Goal: Task Accomplishment & Management: Manage account settings

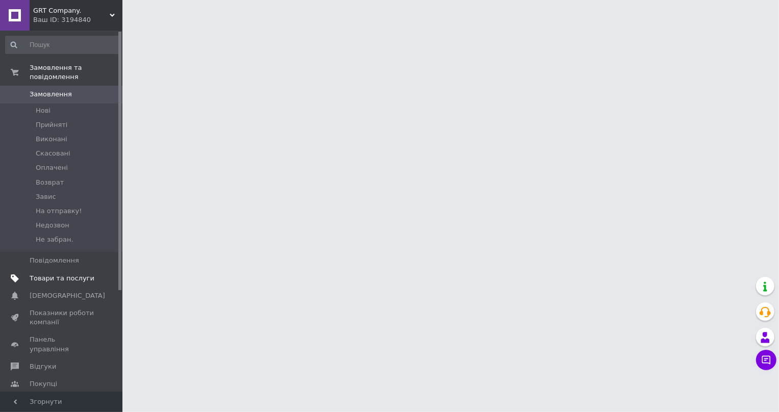
click at [69, 274] on span "Товари та послуги" at bounding box center [62, 278] width 65 height 9
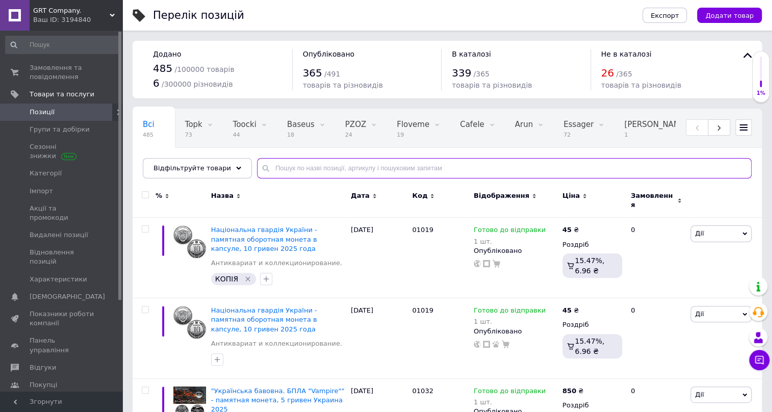
click at [330, 164] on input "text" at bounding box center [504, 168] width 495 height 20
paste input "01020"
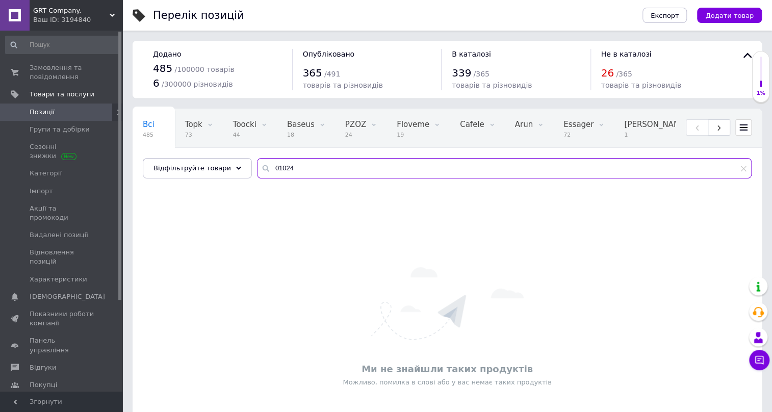
type input "01024"
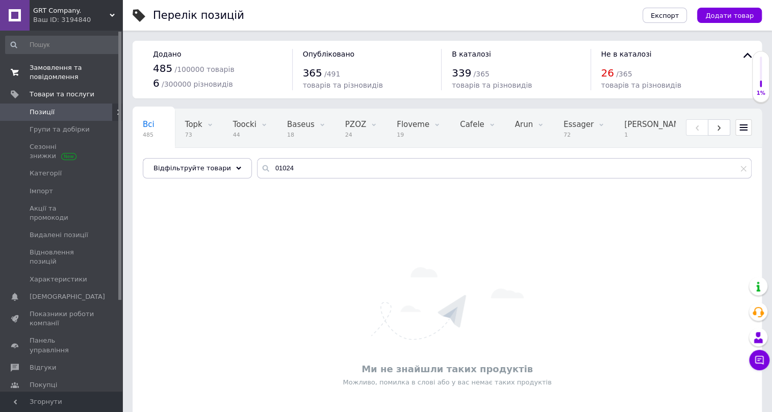
click at [47, 69] on span "Замовлення та повідомлення" at bounding box center [62, 72] width 65 height 18
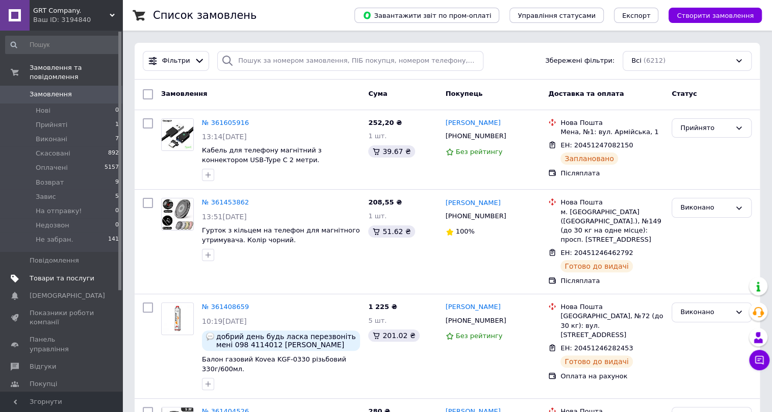
click at [45, 274] on span "Товари та послуги" at bounding box center [62, 278] width 65 height 9
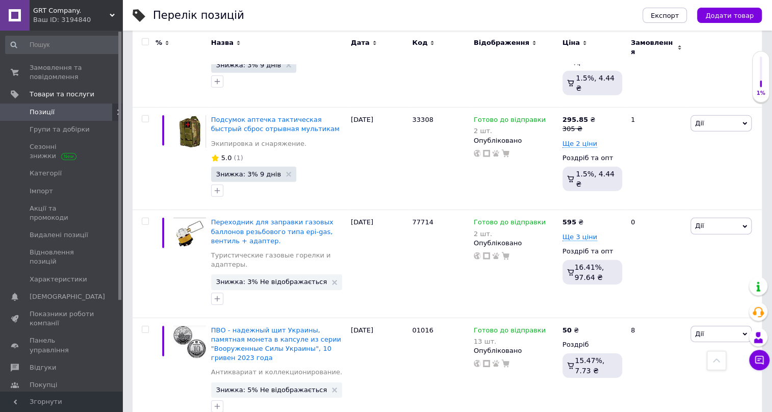
scroll to position [1564, 0]
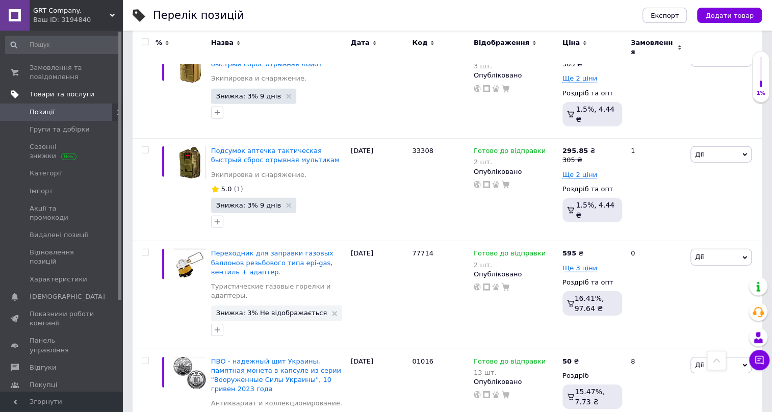
click at [46, 93] on span "Товари та послуги" at bounding box center [62, 94] width 65 height 9
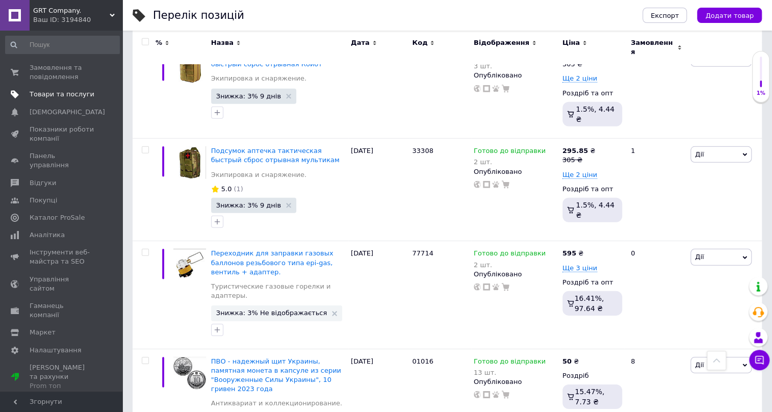
click at [45, 91] on span "Товари та послуги" at bounding box center [62, 94] width 65 height 9
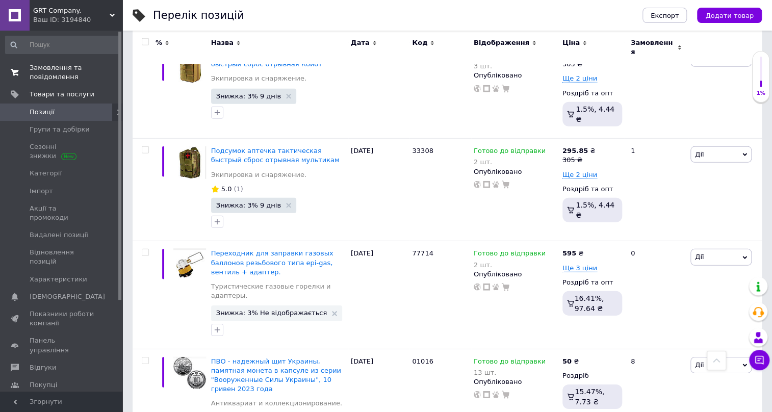
click at [48, 71] on span "Замовлення та повідомлення" at bounding box center [62, 72] width 65 height 18
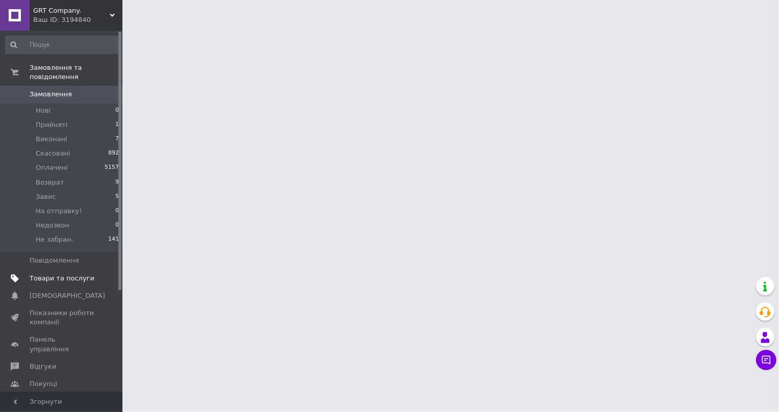
click at [58, 274] on span "Товари та послуги" at bounding box center [62, 278] width 65 height 9
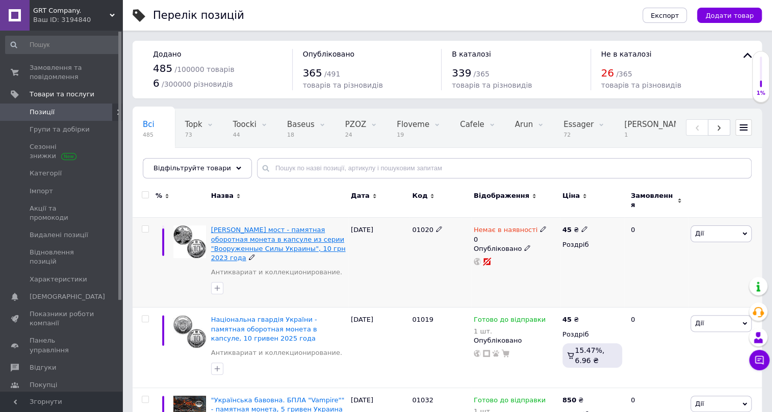
click at [268, 226] on span "[PERSON_NAME] мост - памятная оборотная монета в капсуле из серии "Вооруженные …" at bounding box center [278, 244] width 135 height 36
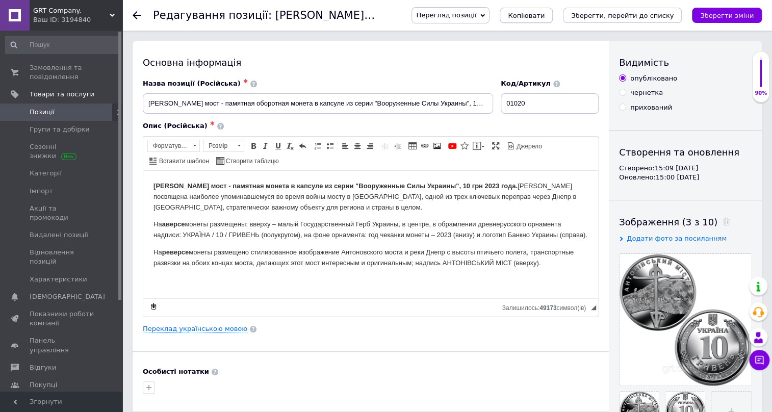
click at [545, 14] on span "Копіювати" at bounding box center [526, 16] width 37 height 8
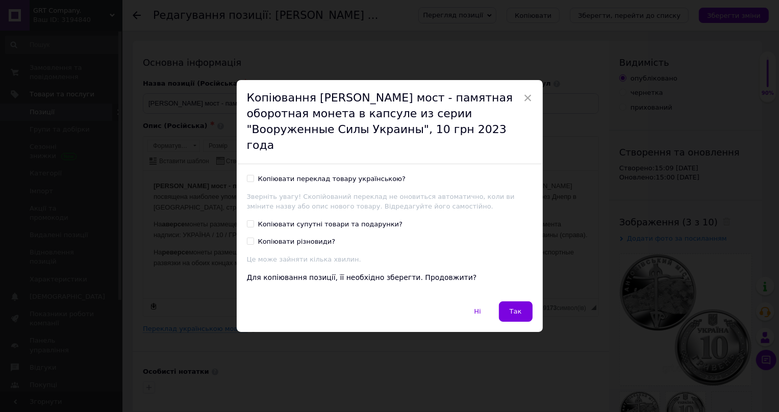
click at [249, 175] on input "Копіювати переклад товару українською?" at bounding box center [250, 178] width 7 height 7
checkbox input "true"
click at [516, 308] on span "Так" at bounding box center [516, 312] width 12 height 8
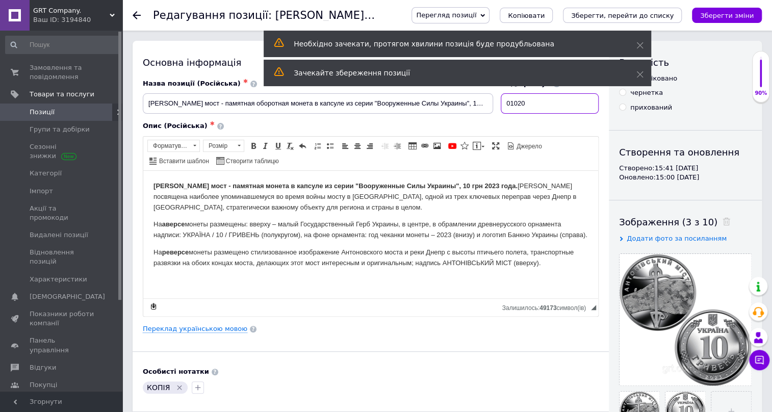
click at [541, 100] on input "01020" at bounding box center [550, 103] width 98 height 20
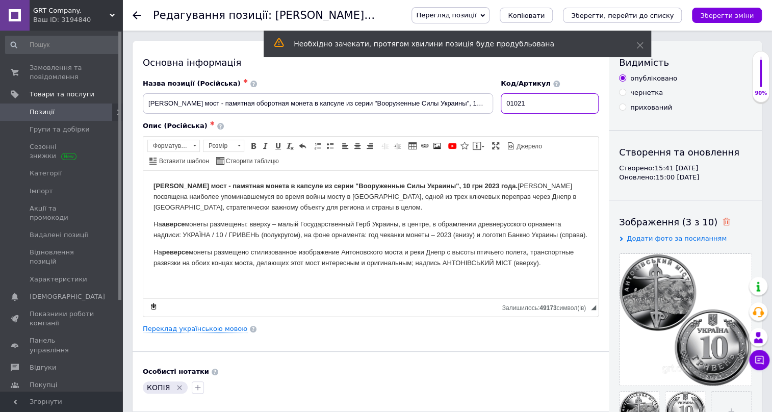
type input "01021"
click at [723, 223] on use at bounding box center [727, 222] width 8 height 8
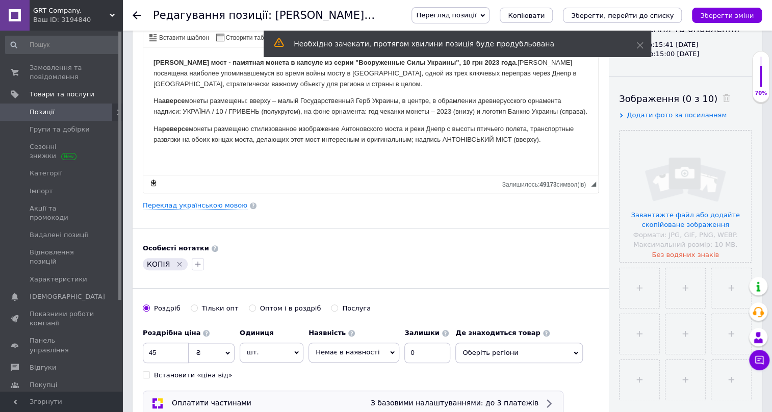
scroll to position [154, 0]
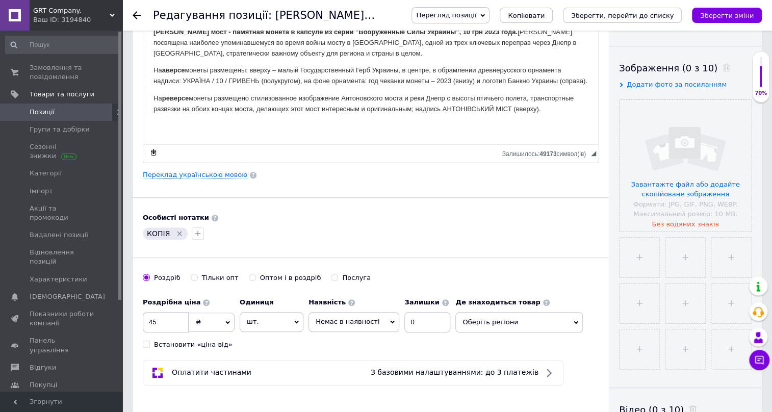
click at [510, 319] on span "Оберіть регіони" at bounding box center [520, 322] width 128 height 20
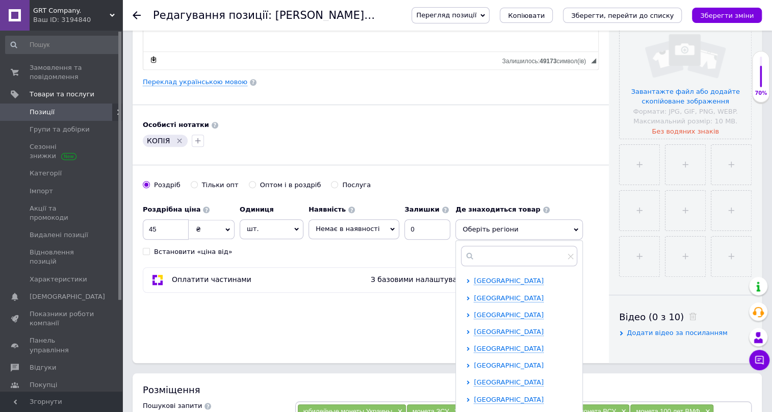
scroll to position [31, 0]
click at [484, 383] on span "[GEOGRAPHIC_DATA]" at bounding box center [509, 386] width 70 height 8
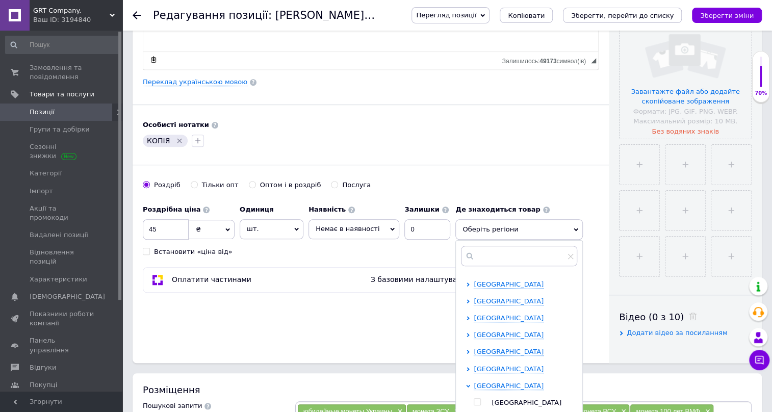
scroll to position [92, 0]
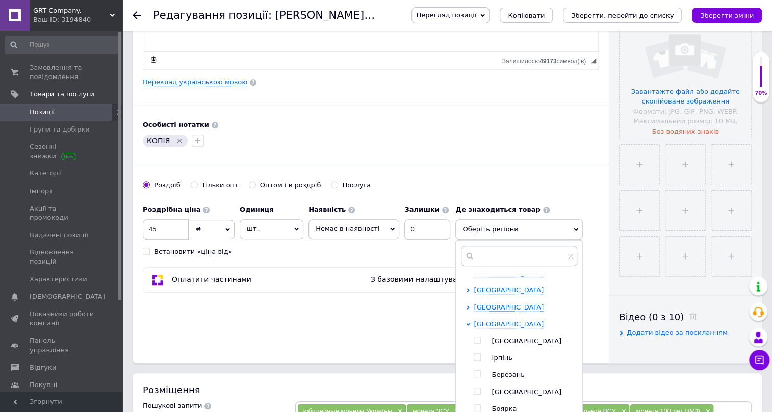
click at [474, 337] on input "checkbox" at bounding box center [477, 340] width 7 height 7
checkbox input "true"
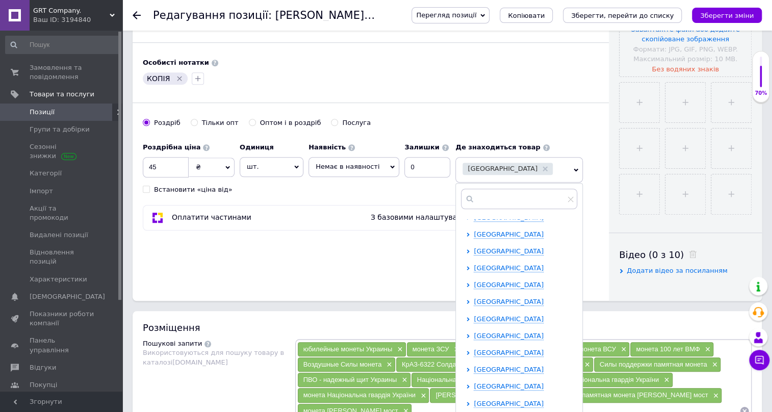
scroll to position [464, 0]
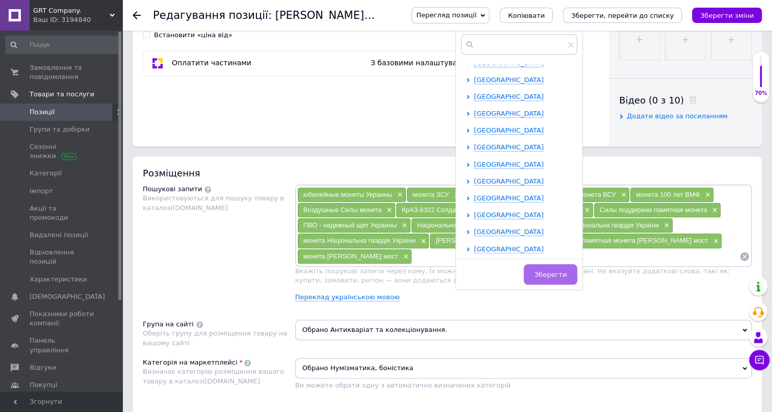
click at [543, 272] on span "Зберегти" at bounding box center [551, 275] width 32 height 8
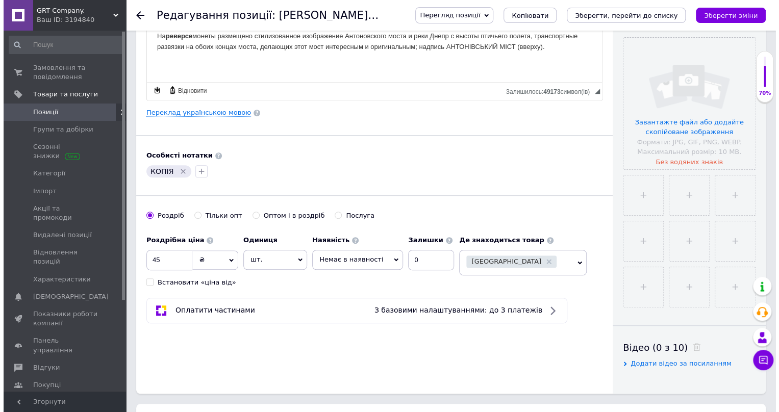
scroll to position [61, 0]
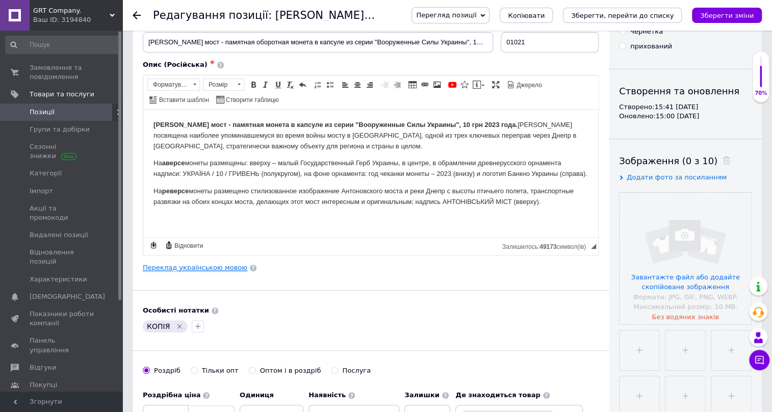
click at [199, 266] on link "Переклад українською мовою" at bounding box center [195, 268] width 105 height 8
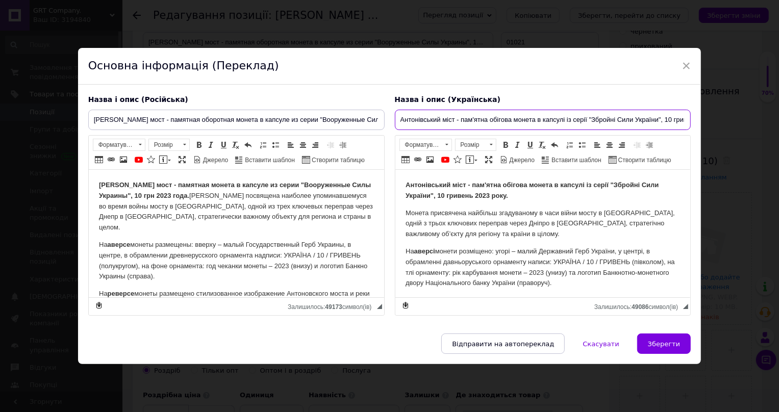
scroll to position [0, 45]
drag, startPoint x: 397, startPoint y: 109, endPoint x: 745, endPoint y: 136, distance: 348.4
click at [745, 136] on div "× Основна інформація (Переклад) Назва і опис (Російська) [PERSON_NAME] мост - п…" at bounding box center [389, 206] width 779 height 412
paste input "омандування об'єднаних сил Збройних Сил України - пам'ятна обігова монета в [GE…"
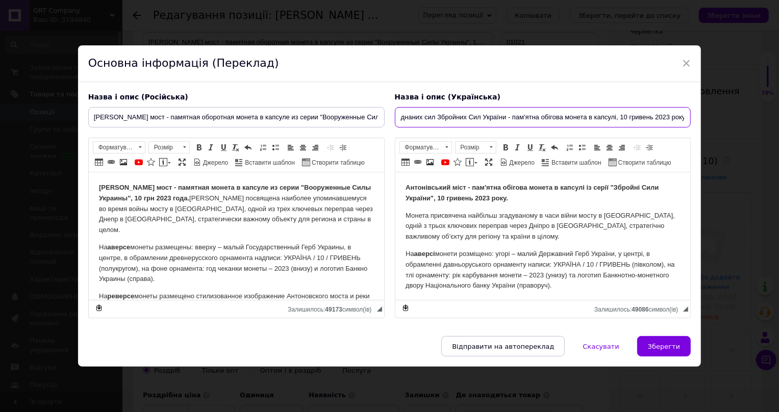
type input "Командування об'єднаних сил Збройних Сил України - пам'ятна обігова монета в ка…"
drag, startPoint x: 396, startPoint y: 112, endPoint x: 694, endPoint y: 125, distance: 297.7
click at [694, 125] on div "Назва і опис (Російська) [PERSON_NAME] мост - памятная оборотная монета в капсу…" at bounding box center [389, 209] width 623 height 255
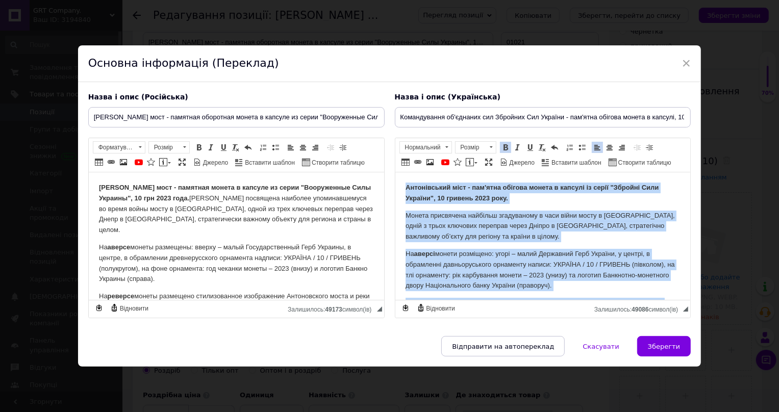
scroll to position [40, 0]
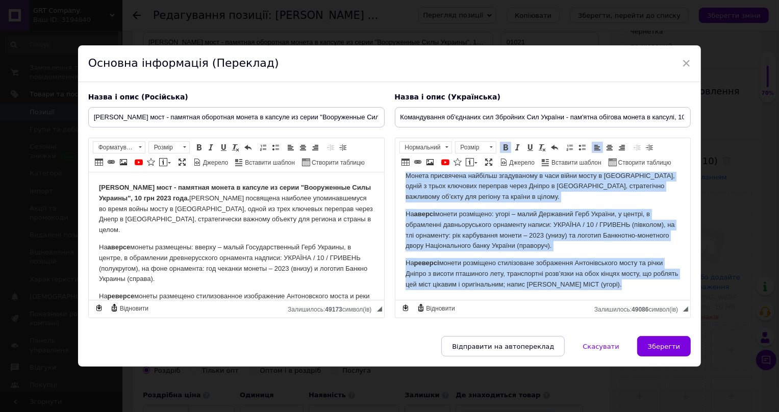
drag, startPoint x: 404, startPoint y: 183, endPoint x: 1134, endPoint y: 527, distance: 807.4
click at [690, 300] on html "Антонівський міст - пам'ятна обігова монета в капсулі із серії "Збройні Сили Ук…" at bounding box center [542, 217] width 295 height 168
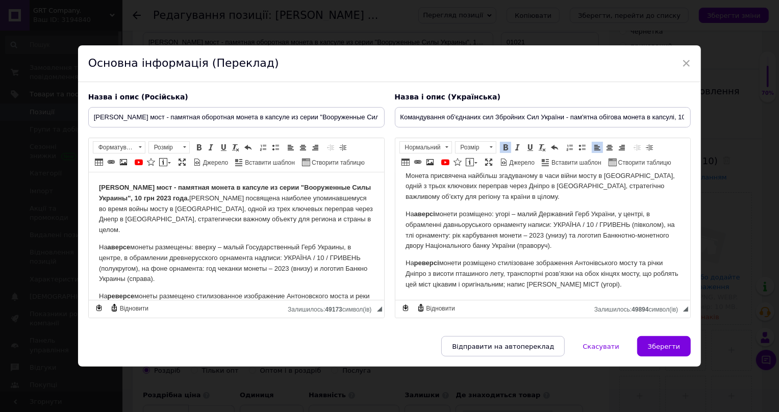
scroll to position [0, 0]
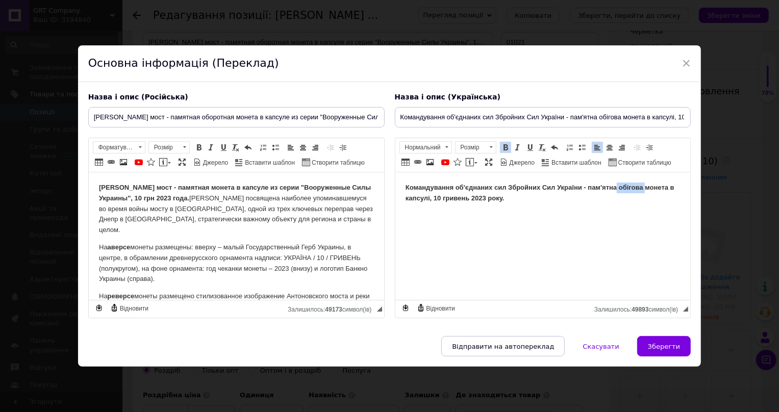
drag, startPoint x: 642, startPoint y: 187, endPoint x: 613, endPoint y: 185, distance: 29.7
click at [613, 185] on strong "Командування об'єднаних сил Збройних Сил України - пам'ятна обігова монета в ка…" at bounding box center [539, 193] width 269 height 18
click at [441, 214] on html "Командування об'єднаних сил Збройних Сил України - пам'ятна монета в капсулі, 1…" at bounding box center [542, 193] width 295 height 42
click at [501, 201] on p "Командування об'єднаних сил Збройних Сил України - пам'ятна монета в капсулі, 1…" at bounding box center [542, 193] width 275 height 21
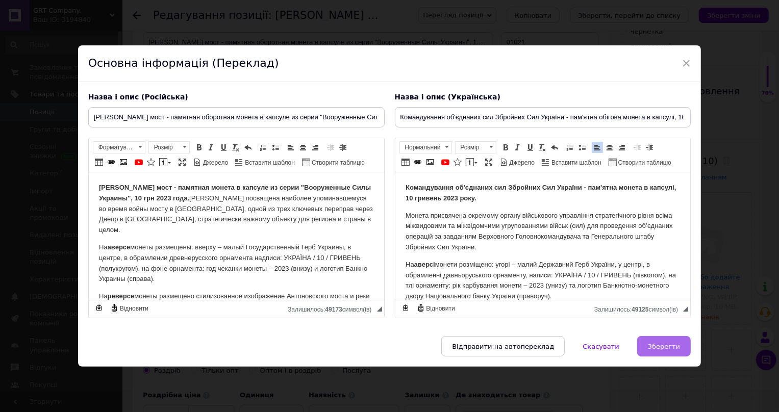
click at [664, 350] on span "Зберегти" at bounding box center [664, 347] width 32 height 8
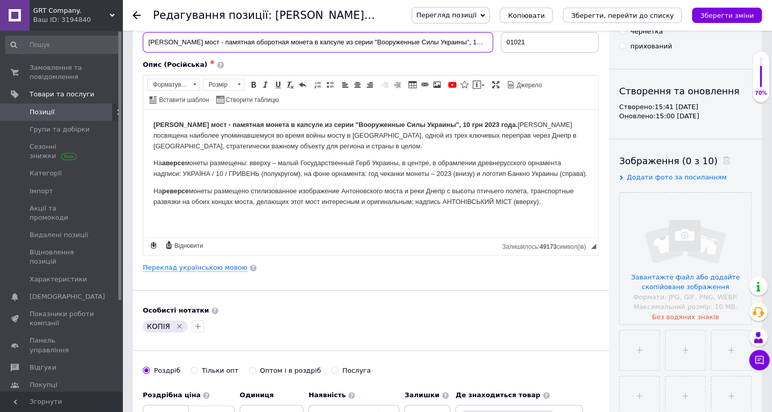
scroll to position [0, 7]
drag, startPoint x: 147, startPoint y: 38, endPoint x: 534, endPoint y: 95, distance: 390.9
click at [534, 95] on div "Назва позиції (Російська) ✱ [PERSON_NAME] мост - памятная оборотная монета в ка…" at bounding box center [371, 136] width 456 height 237
paste input "омандування об'єднаних сил Збройних Сил України - памятная оборотная монета в к…"
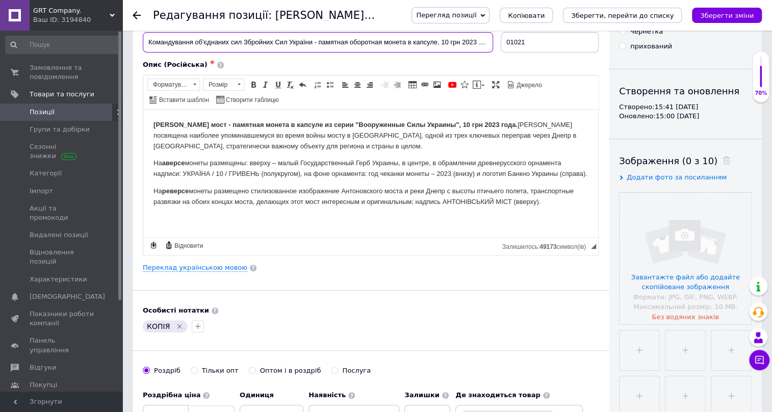
type input "Командування об'єднаних сил Збройних Сил України - памятная оборотная монета в …"
drag, startPoint x: 152, startPoint y: 122, endPoint x: 556, endPoint y: 228, distance: 417.6
click at [553, 217] on html "[PERSON_NAME] мост - памятная монета в капсуле из серии "Вооруженные Силы Украи…" at bounding box center [370, 163] width 455 height 108
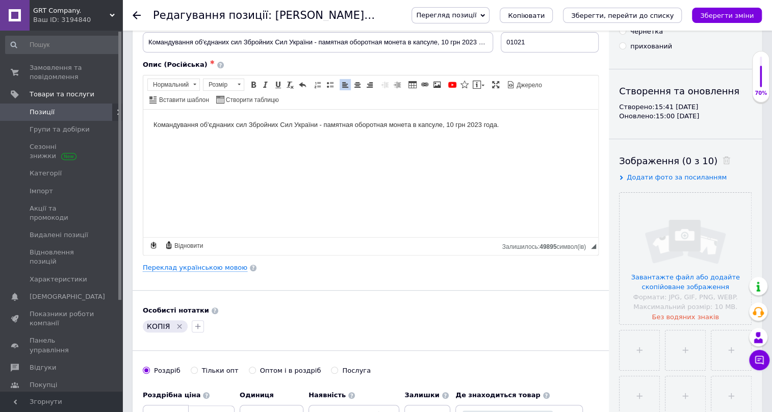
click at [386, 123] on p "Командування об'єднаних сил Збройних Сил України - памятная оборотная монета в …" at bounding box center [371, 124] width 435 height 11
drag, startPoint x: 388, startPoint y: 125, endPoint x: 352, endPoint y: 123, distance: 35.8
click at [351, 119] on p "Командування об'єднаних сил Збройних Сил України - памятная оборотная монета в …" at bounding box center [371, 124] width 435 height 11
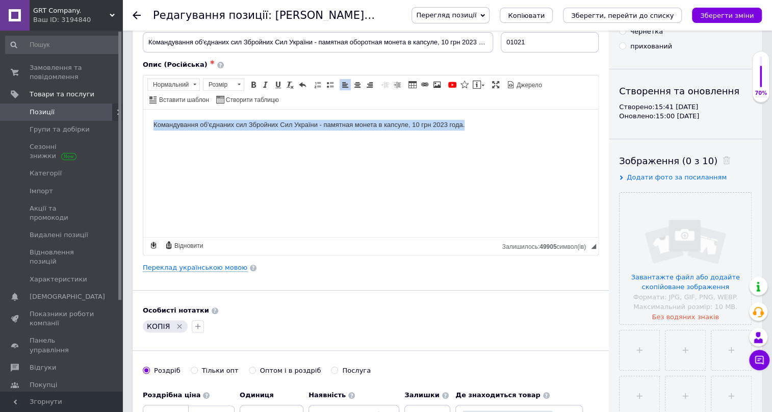
drag, startPoint x: 154, startPoint y: 121, endPoint x: 478, endPoint y: 164, distance: 327.8
click at [478, 140] on html "Командування об'єднаних сил Збройних Сил України - памятная монета в капсуле, 1…" at bounding box center [370, 124] width 455 height 31
click at [256, 83] on span at bounding box center [253, 85] width 8 height 8
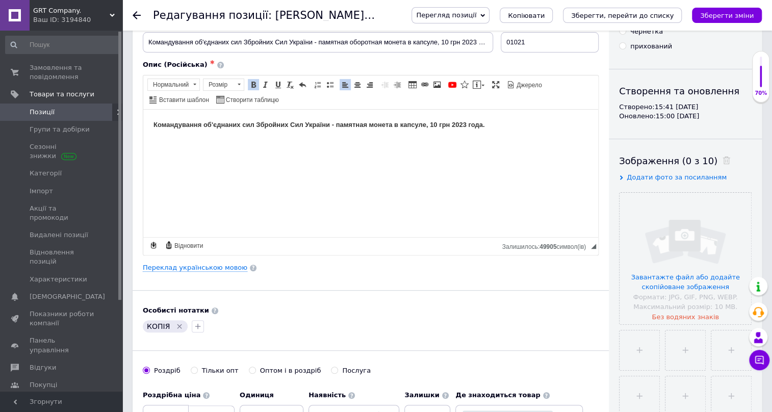
click at [522, 140] on html "Командування об'єднаних сил Збройних Сил України - памятная монета в капсуле, 1…" at bounding box center [370, 124] width 455 height 31
click at [524, 131] on html "Командування об'єднаних сил Збройних Сил України - памятная монета в капсуле, 1…" at bounding box center [370, 124] width 455 height 31
click at [524, 130] on html "Командування об'єднаних сил Збройних Сил України - памятная монета в капсуле, 1…" at bounding box center [370, 124] width 455 height 31
click at [476, 140] on html "Командування об'єднаних сил Збройних Сил України - памятная монета в капсуле, 1…" at bounding box center [370, 124] width 455 height 31
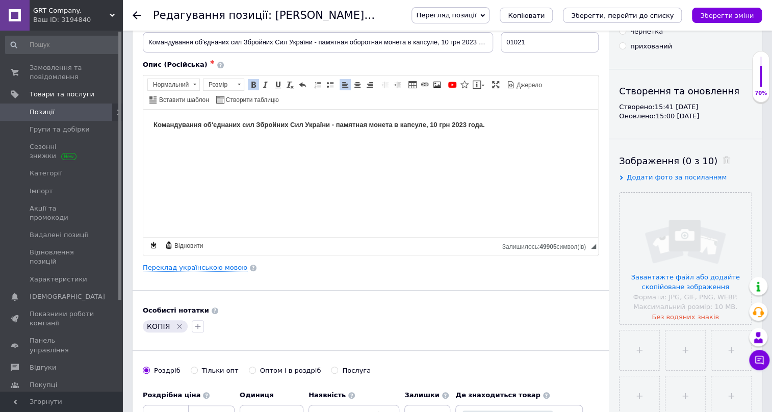
click at [516, 112] on html "Командування об'єднаних сил Збройних Сил України - памятная монета в капсуле, 1…" at bounding box center [370, 124] width 455 height 31
click at [509, 117] on html "Командування об'єднаних сил Збройних Сил України - памятная монета в капсуле, 1…" at bounding box center [370, 124] width 455 height 31
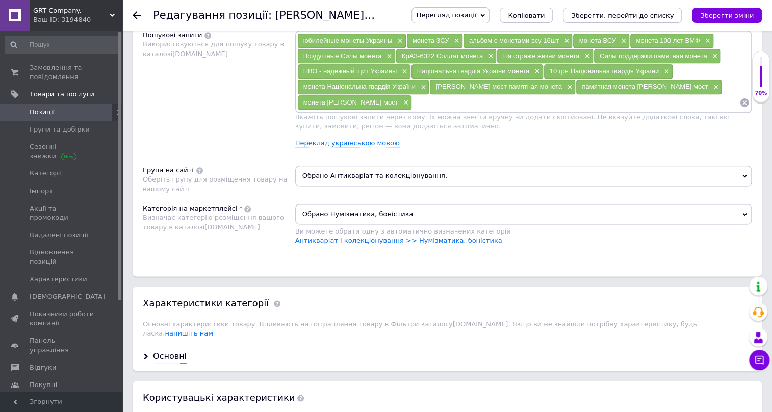
scroll to position [773, 0]
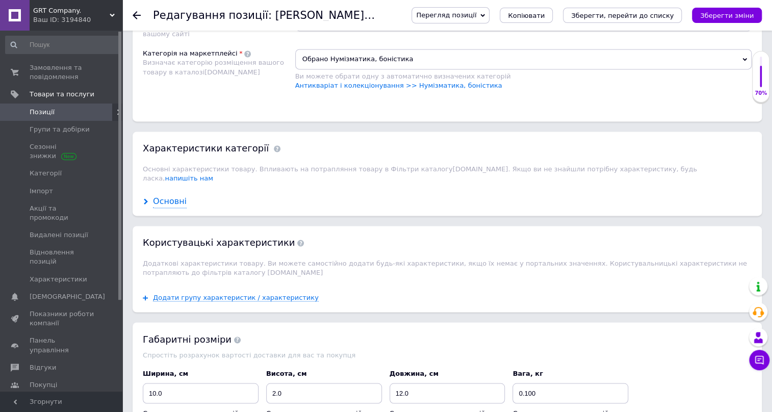
click at [166, 196] on div "Основні" at bounding box center [170, 202] width 34 height 12
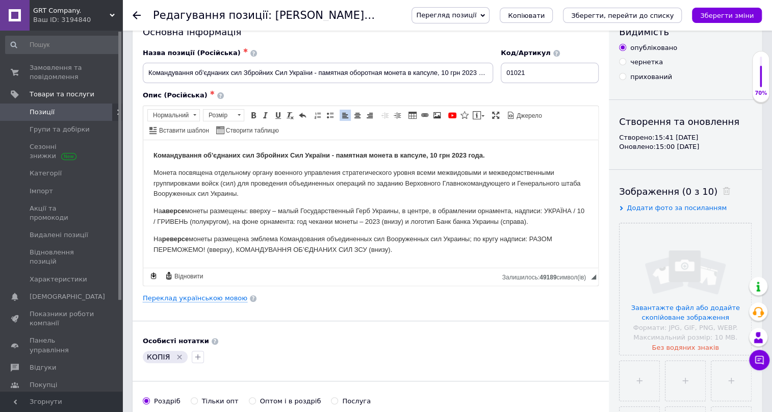
scroll to position [0, 0]
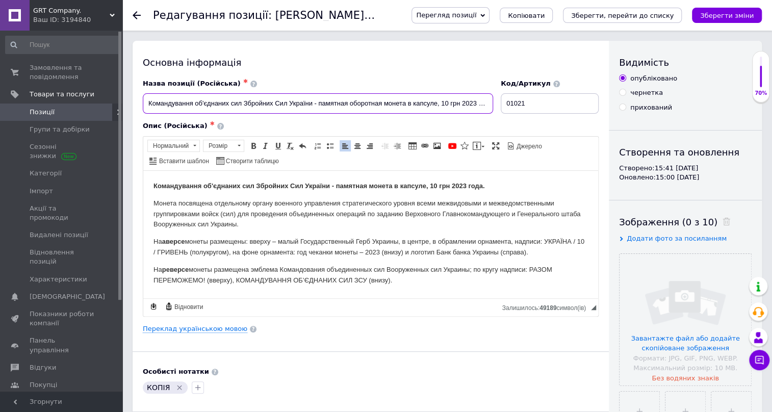
drag, startPoint x: 147, startPoint y: 100, endPoint x: 404, endPoint y: 110, distance: 256.8
click at [404, 110] on input "Командування об'єднаних сил Збройних Сил України - памятная оборотная монета в …" at bounding box center [318, 103] width 350 height 20
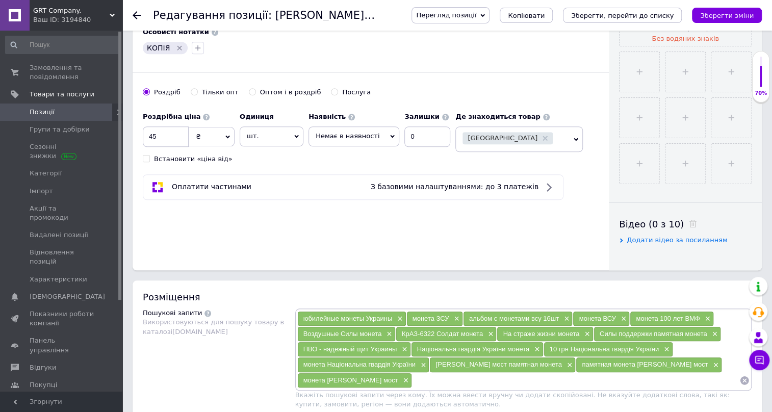
scroll to position [464, 0]
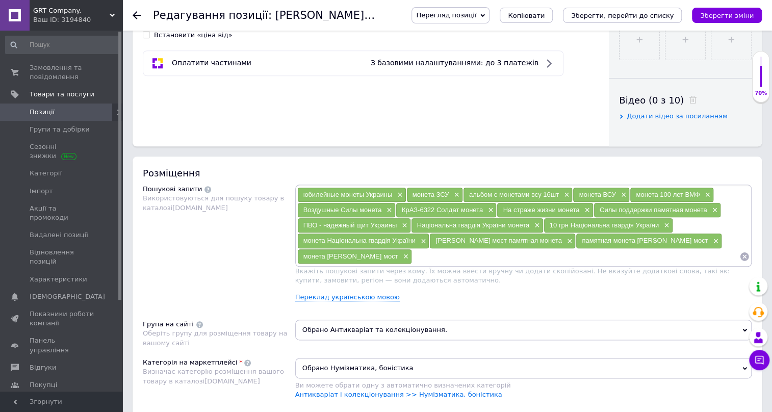
click at [422, 258] on input at bounding box center [575, 256] width 327 height 15
paste input "Командування об'єднаних сил Збройних Сил України - памятная оборотная монета"
drag, startPoint x: 629, startPoint y: 253, endPoint x: 491, endPoint y: 240, distance: 138.9
click at [491, 240] on div "юбилейные монеты Украины × монета ЗСУ × альбом с монетами всу 16шт × монета ВСУ…" at bounding box center [523, 225] width 453 height 77
type input "Командування об'єднаних сил монета"
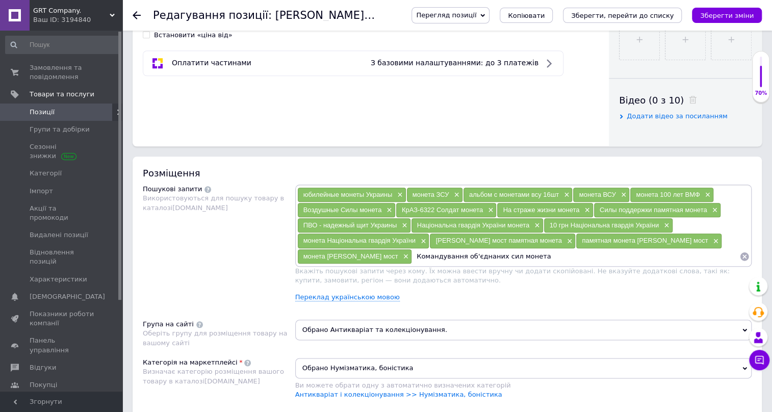
drag, startPoint x: 515, startPoint y: 254, endPoint x: 400, endPoint y: 254, distance: 115.3
click at [412, 254] on input "Командування об'єднаних сил монета" at bounding box center [575, 256] width 327 height 15
click at [527, 251] on input "Командування об'єднаних сил монета" at bounding box center [575, 256] width 327 height 15
paste input "Командування об'єднаних сил монета"
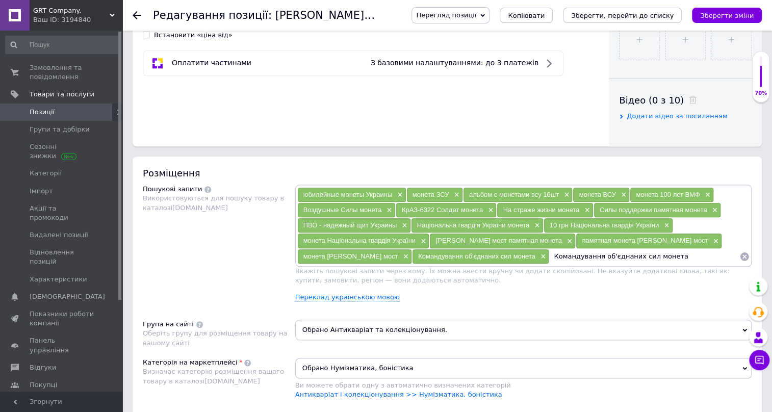
drag, startPoint x: 630, startPoint y: 251, endPoint x: 651, endPoint y: 255, distance: 21.6
click at [651, 255] on input "Командування об'єднаних сил монета" at bounding box center [644, 256] width 190 height 15
click at [549, 254] on input "Командування об'єднаних сил" at bounding box center [644, 256] width 190 height 15
paste input "монета"
click at [657, 261] on input "монета Командування об'єднаних сил" at bounding box center [644, 256] width 190 height 15
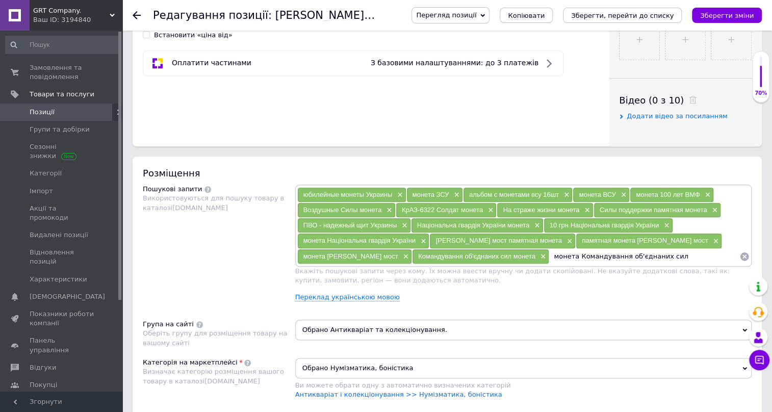
type input "монета Командування об'єднаних сил"
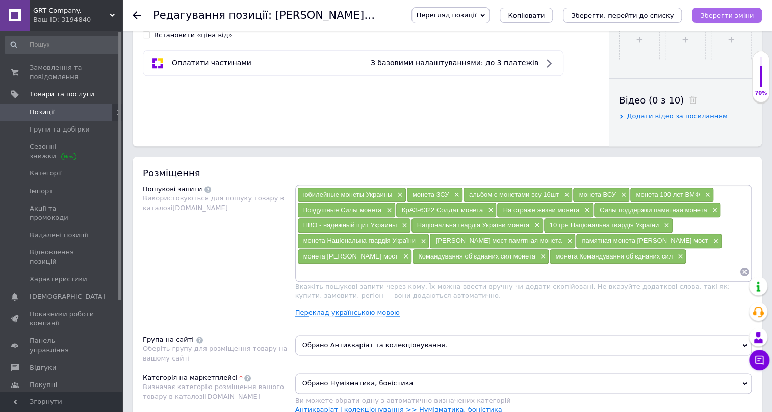
click at [745, 12] on icon "Зберегти зміни" at bounding box center [727, 16] width 54 height 8
click at [730, 15] on icon "Зберегти зміни" at bounding box center [727, 16] width 54 height 8
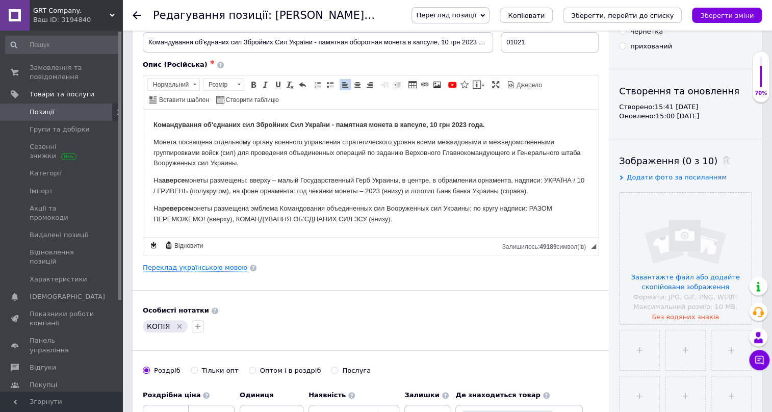
scroll to position [0, 0]
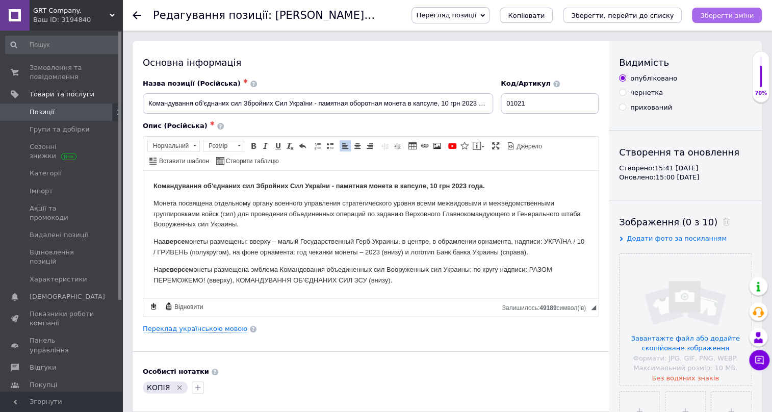
click at [725, 15] on icon "Зберегти зміни" at bounding box center [727, 16] width 54 height 8
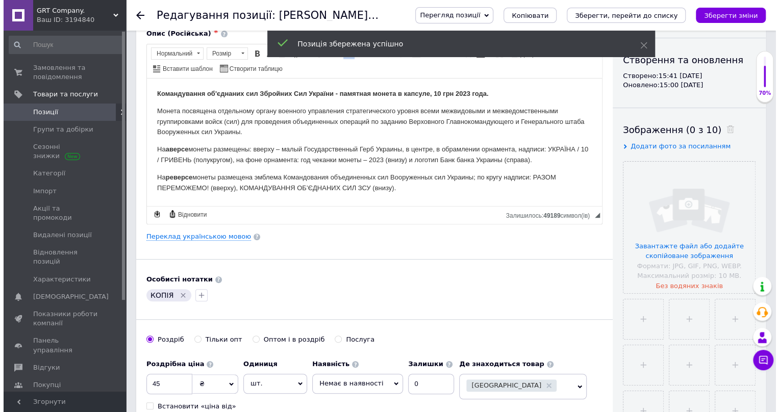
scroll to position [123, 0]
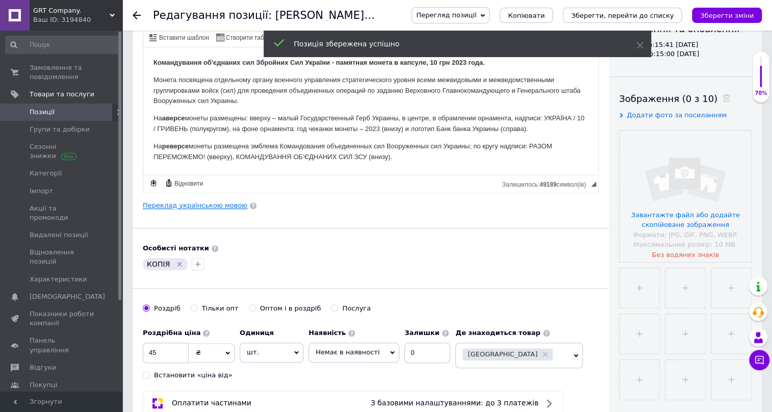
click at [200, 202] on link "Переклад українською мовою" at bounding box center [195, 205] width 105 height 8
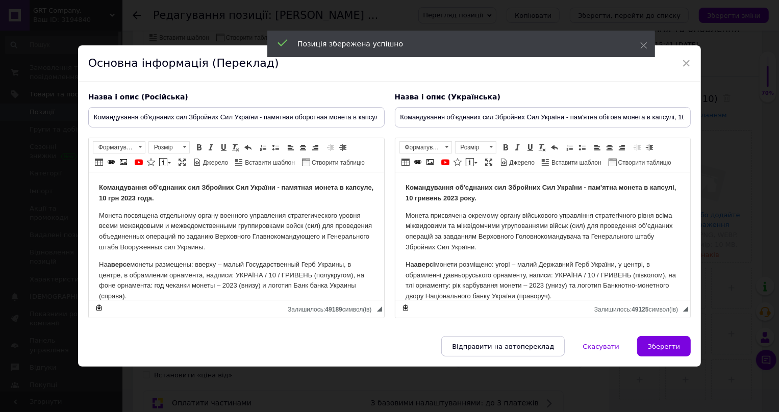
scroll to position [0, 0]
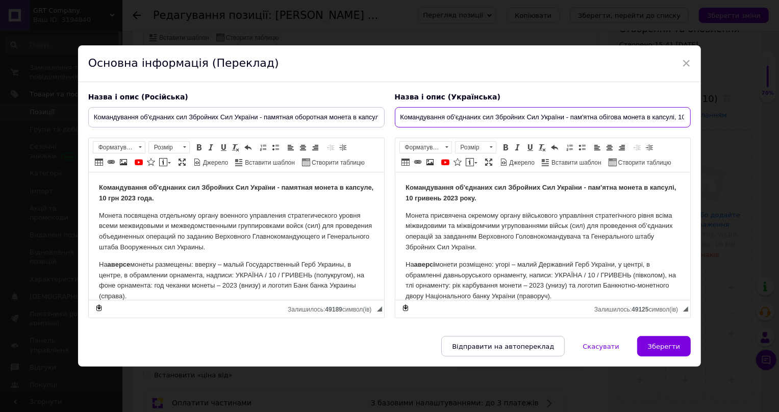
drag, startPoint x: 398, startPoint y: 108, endPoint x: 643, endPoint y: 118, distance: 245.1
click at [643, 118] on input "Командування об'єднаних сил Збройних Сил України - пам'ятна обігова монета в ка…" at bounding box center [543, 117] width 296 height 20
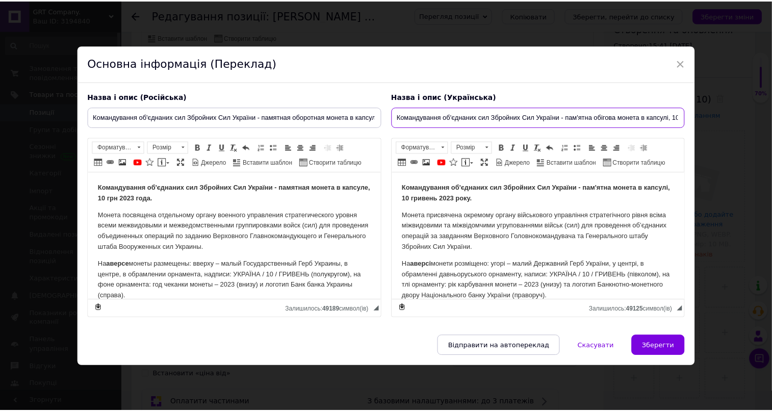
scroll to position [51, 0]
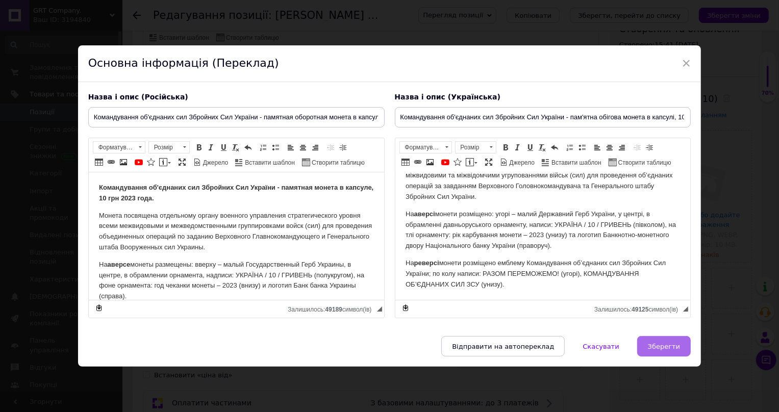
click at [658, 350] on span "Зберегти" at bounding box center [664, 347] width 32 height 8
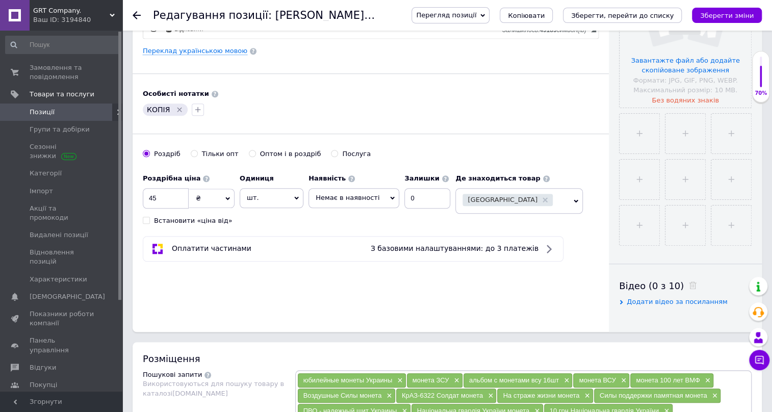
scroll to position [433, 0]
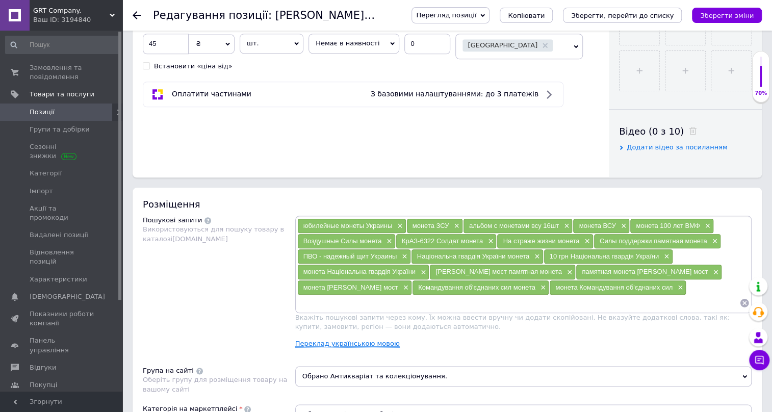
click at [355, 340] on link "Переклад українською мовою" at bounding box center [347, 344] width 105 height 8
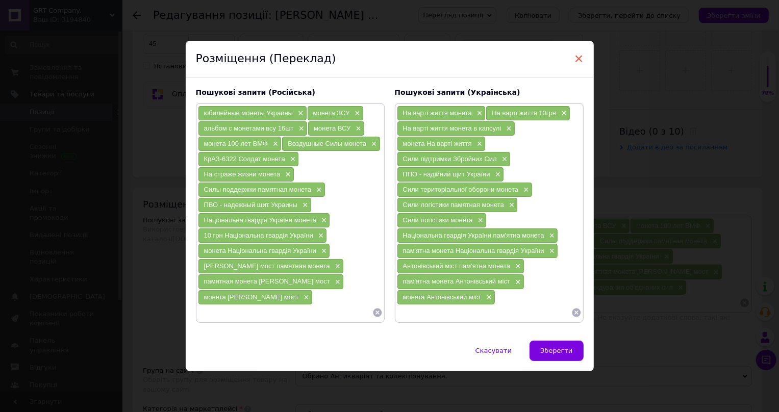
click at [576, 56] on span "×" at bounding box center [578, 58] width 9 height 17
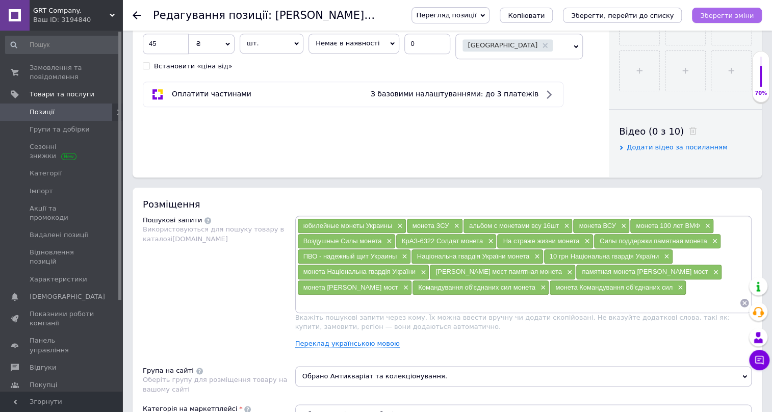
click at [734, 15] on icon "Зберегти зміни" at bounding box center [727, 16] width 54 height 8
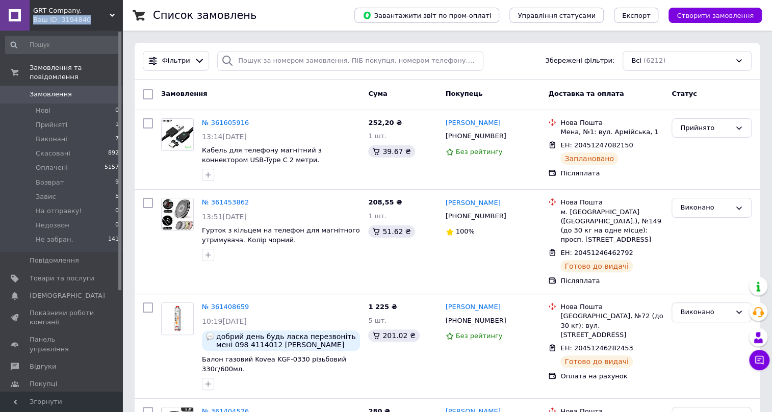
click at [109, 15] on div "GRT Company. Ваш ID: 3194840" at bounding box center [76, 15] width 93 height 31
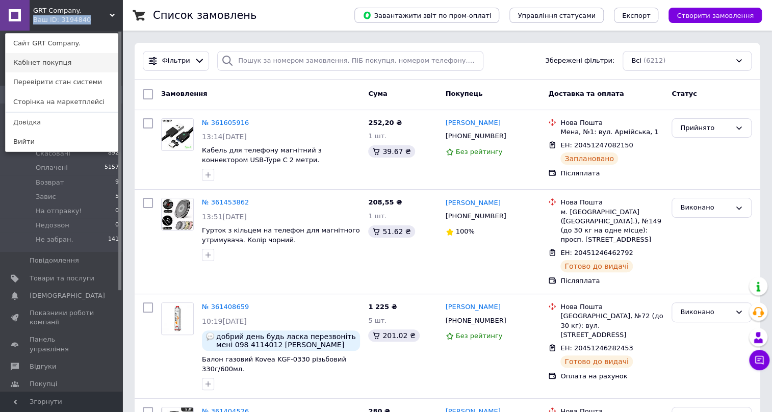
click at [58, 60] on link "Кабінет покупця" at bounding box center [62, 62] width 112 height 19
